Goal: Check status

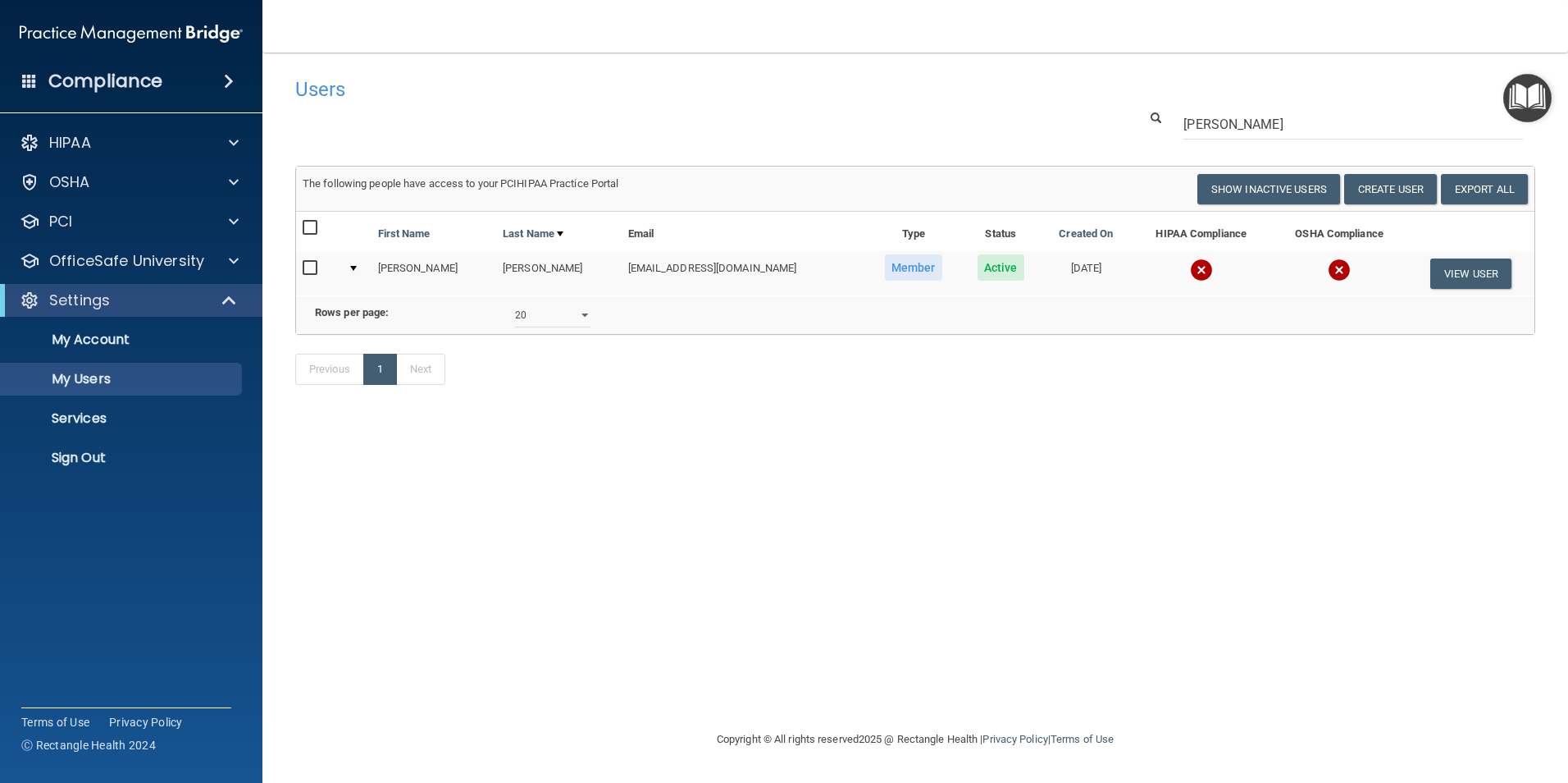
select select "20"
click at [1190, 269] on img at bounding box center [1201, 270] width 23 height 23
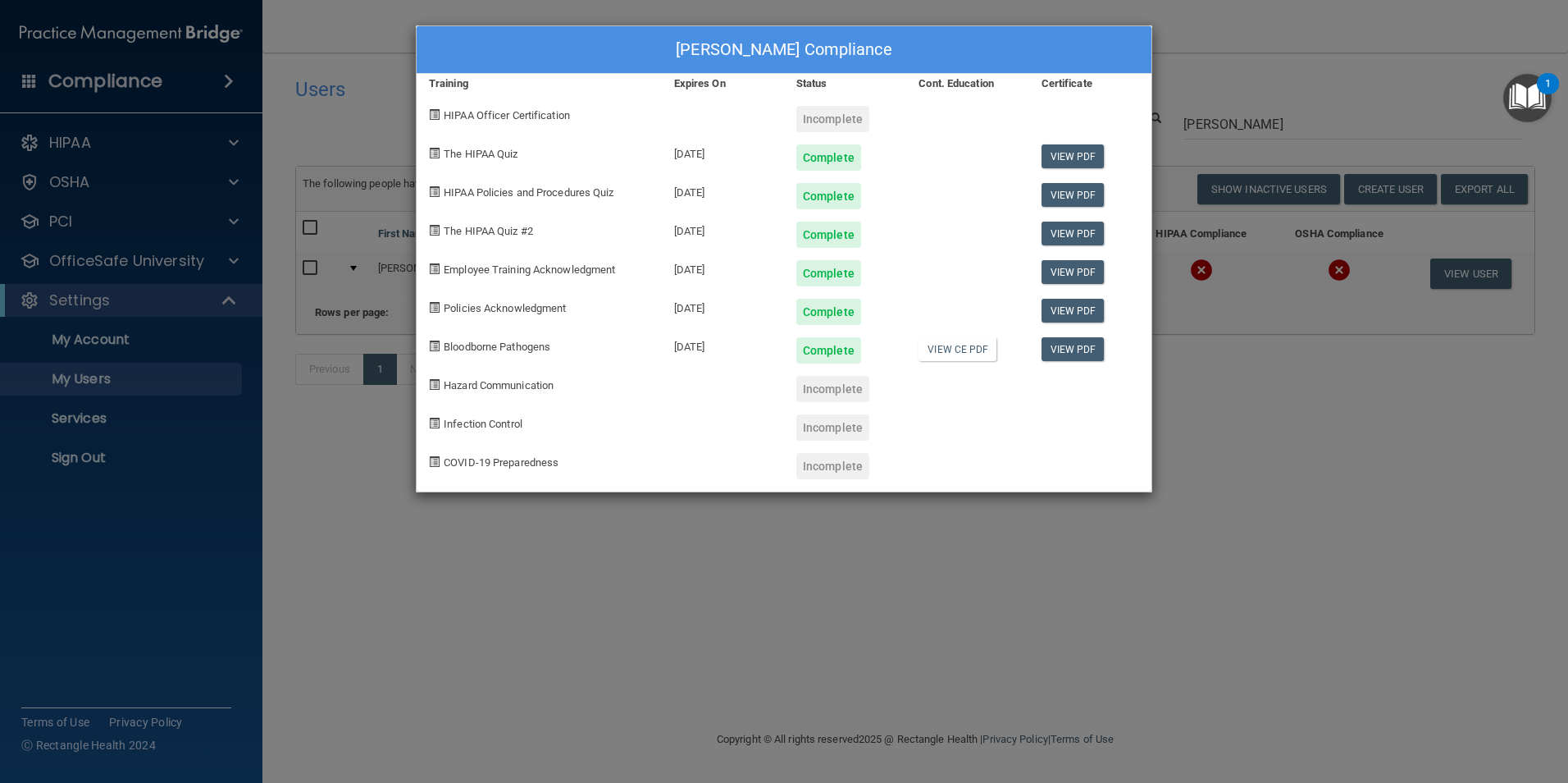
click at [1149, 465] on div at bounding box center [1090, 459] width 123 height 38
click at [1230, 454] on div "[PERSON_NAME] Compliance Training Expires On Status Cont. Education Certificate…" at bounding box center [784, 392] width 1568 height 783
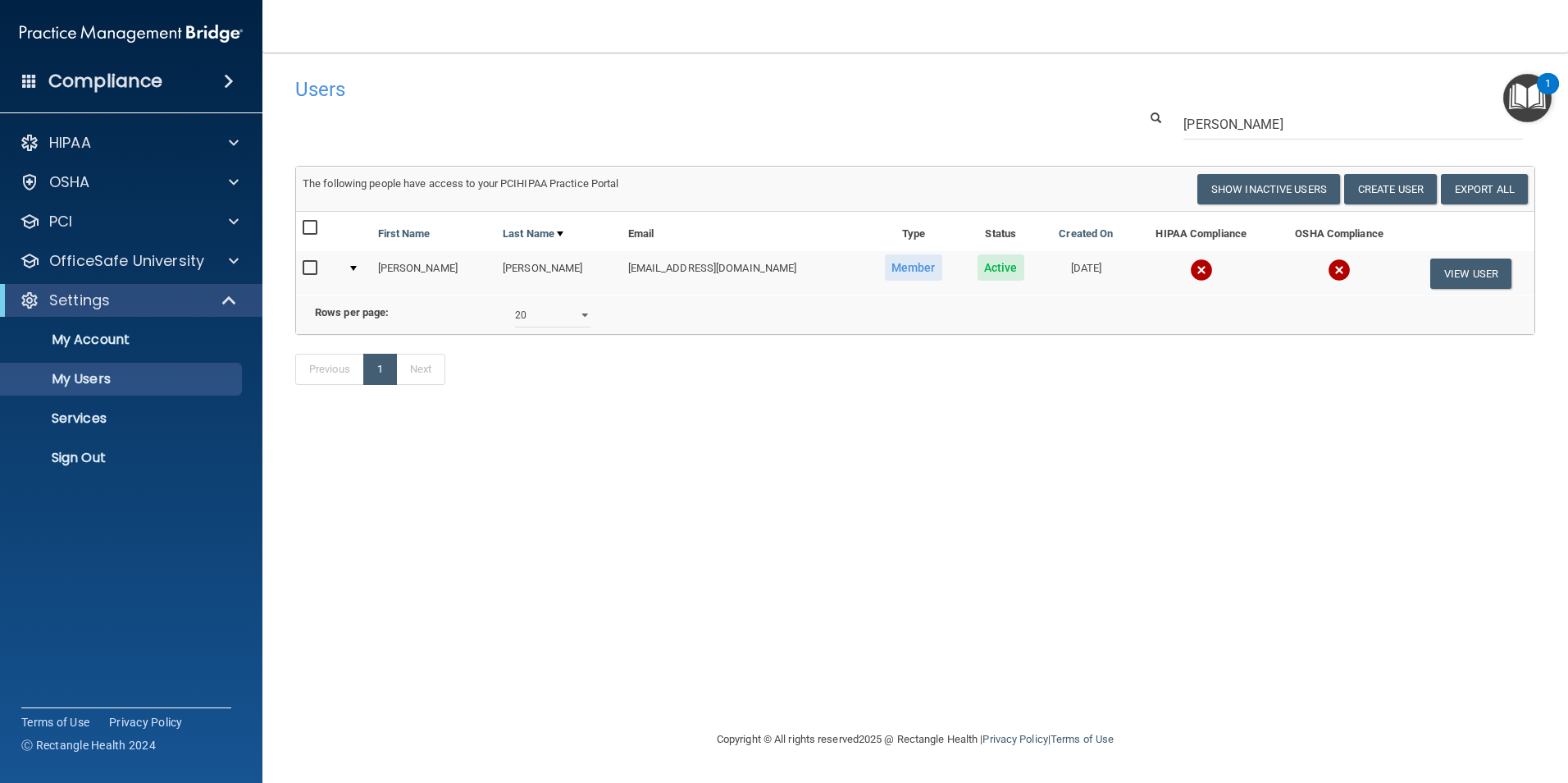
click at [1190, 268] on img at bounding box center [1201, 270] width 23 height 23
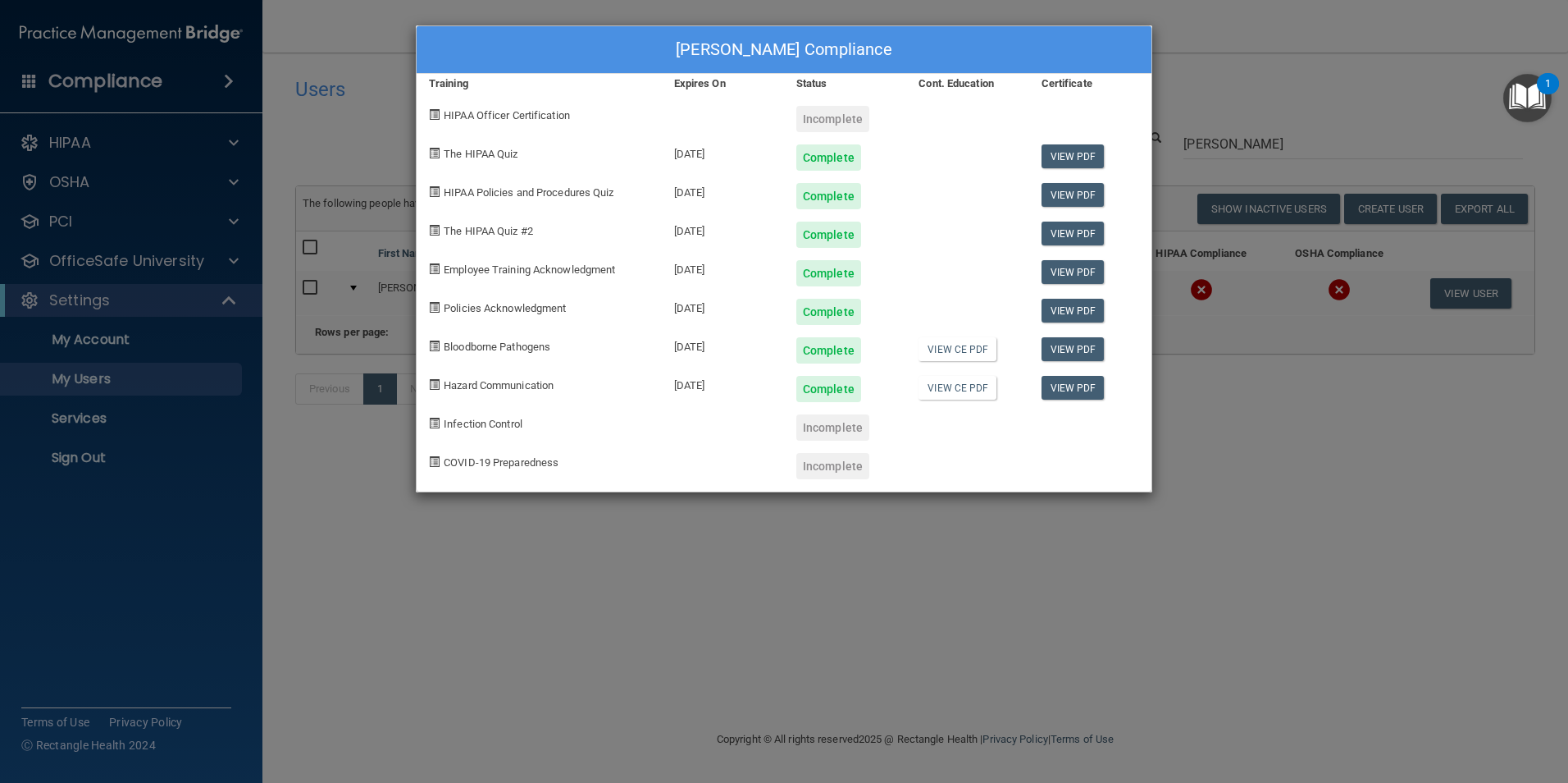
click at [1225, 489] on div "[PERSON_NAME] Compliance Training Expires On Status Cont. Education Certificate…" at bounding box center [784, 392] width 1568 height 783
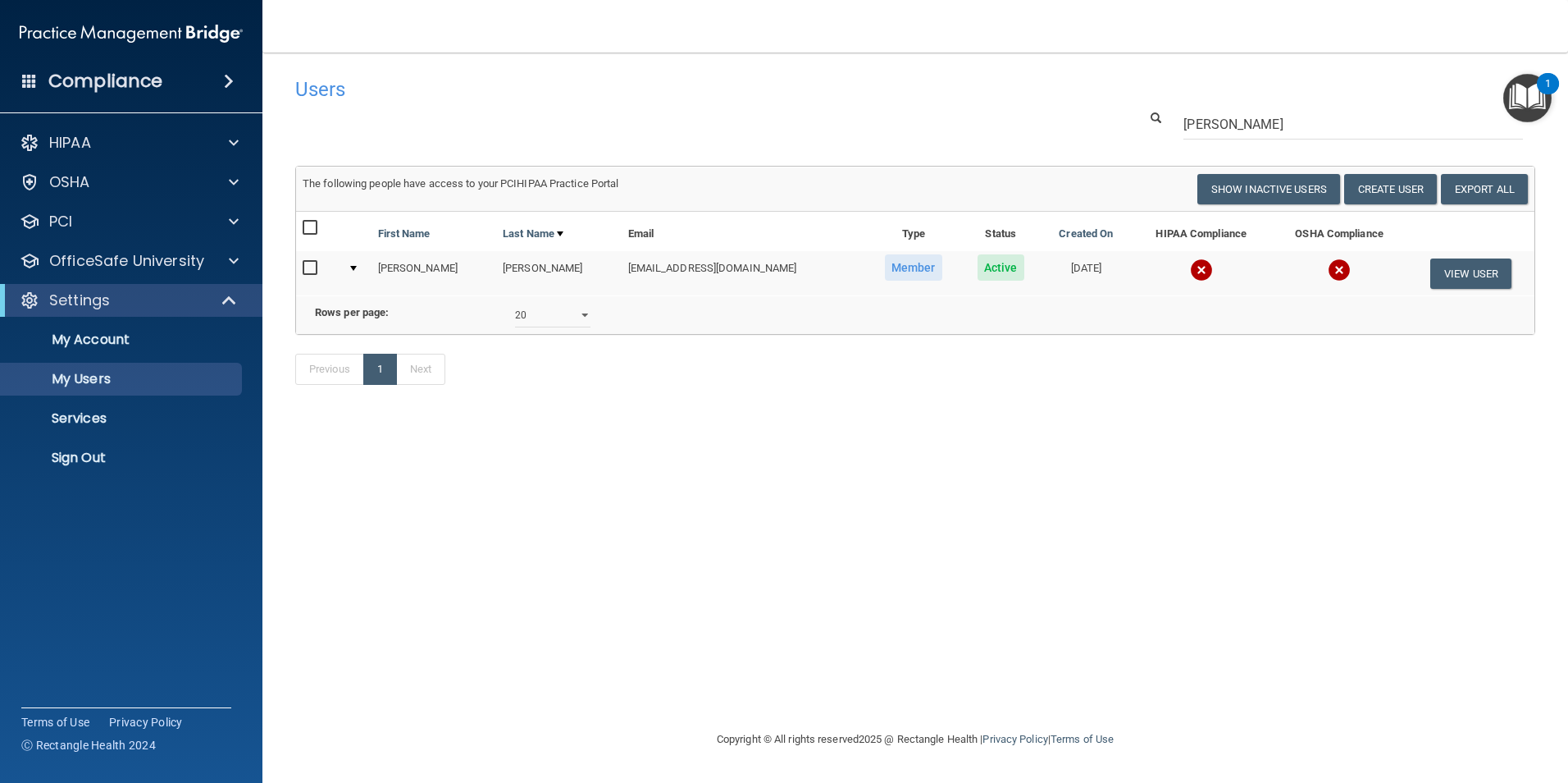
click at [1190, 273] on img at bounding box center [1201, 270] width 23 height 23
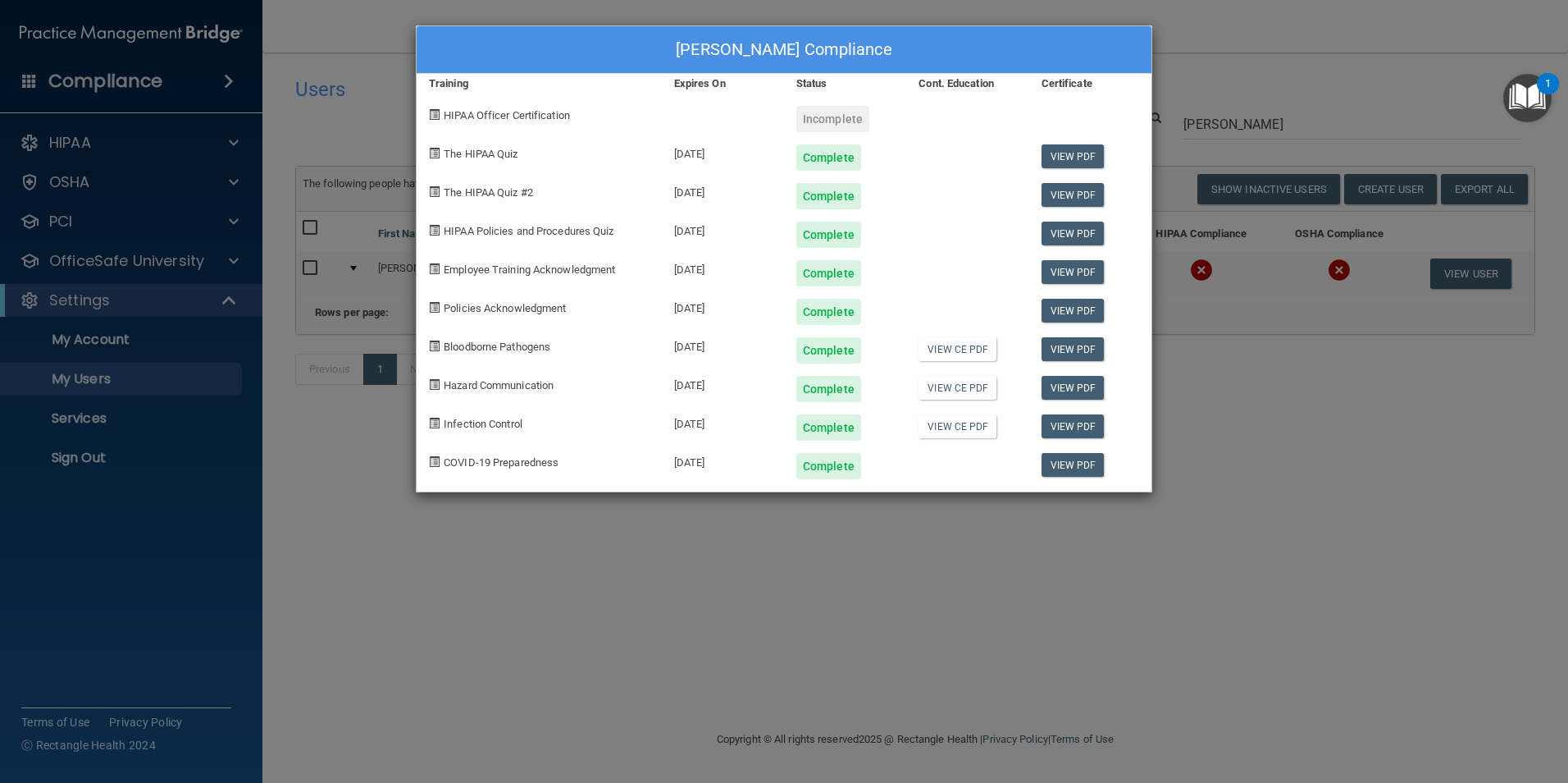
click at [740, 359] on div "[DATE]" at bounding box center [723, 344] width 123 height 38
